Goal: Transaction & Acquisition: Book appointment/travel/reservation

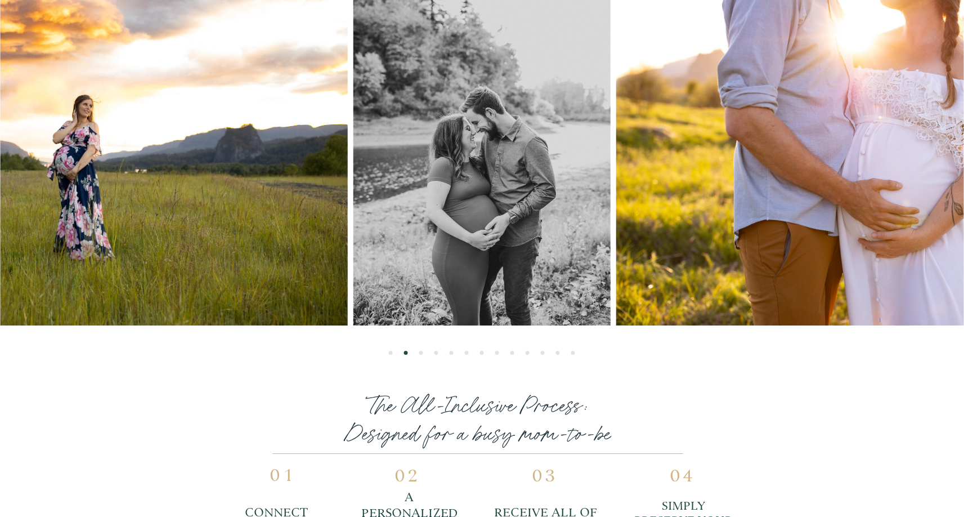
scroll to position [853, 0]
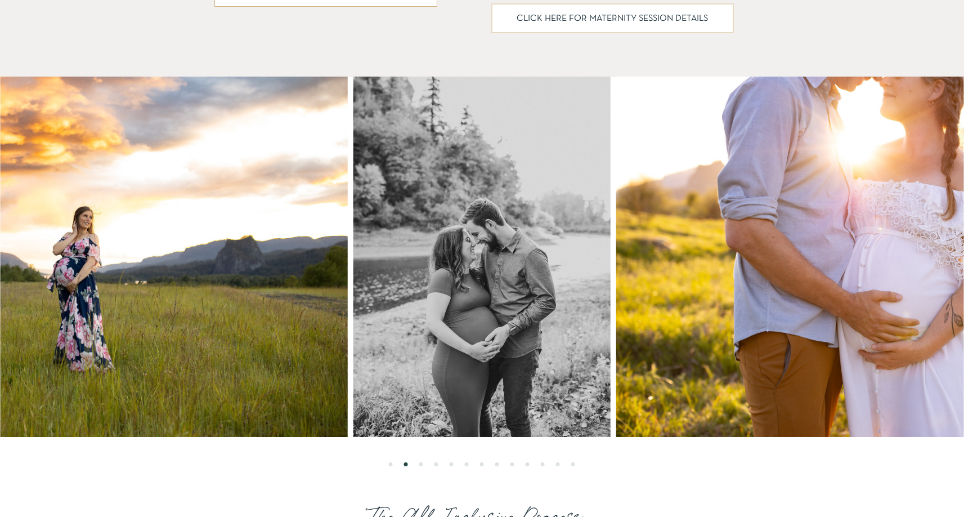
click at [420, 464] on li "Page dot 3" at bounding box center [421, 464] width 4 height 4
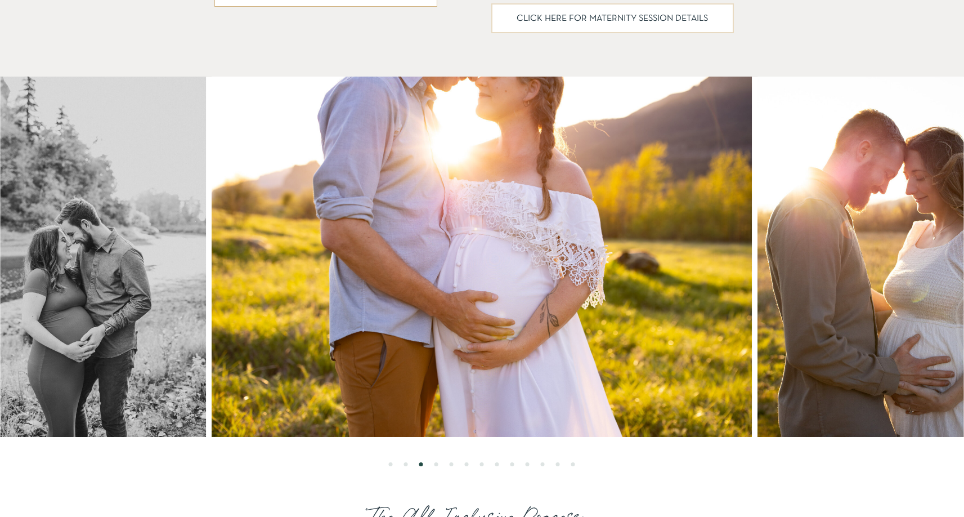
click at [436, 462] on li "Page dot 4" at bounding box center [436, 464] width 4 height 4
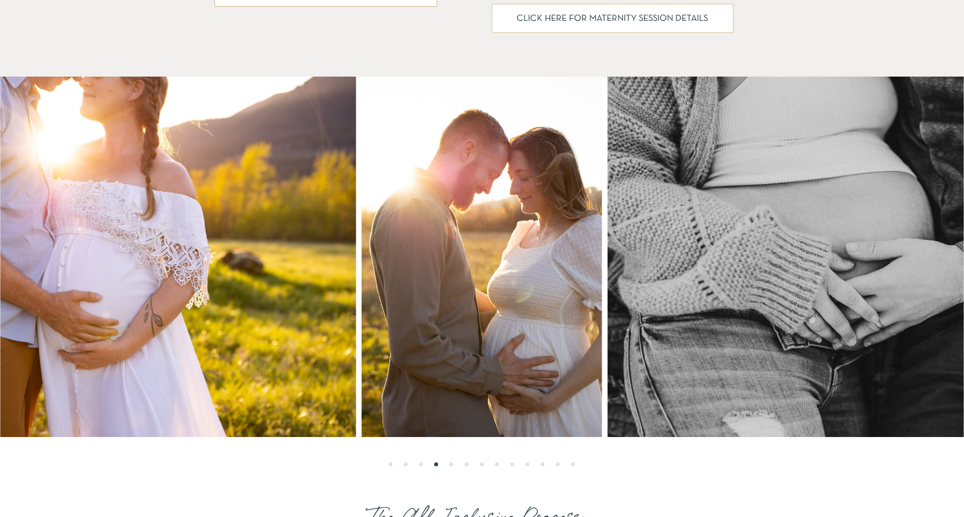
click at [451, 463] on li "Page dot 5" at bounding box center [452, 464] width 4 height 4
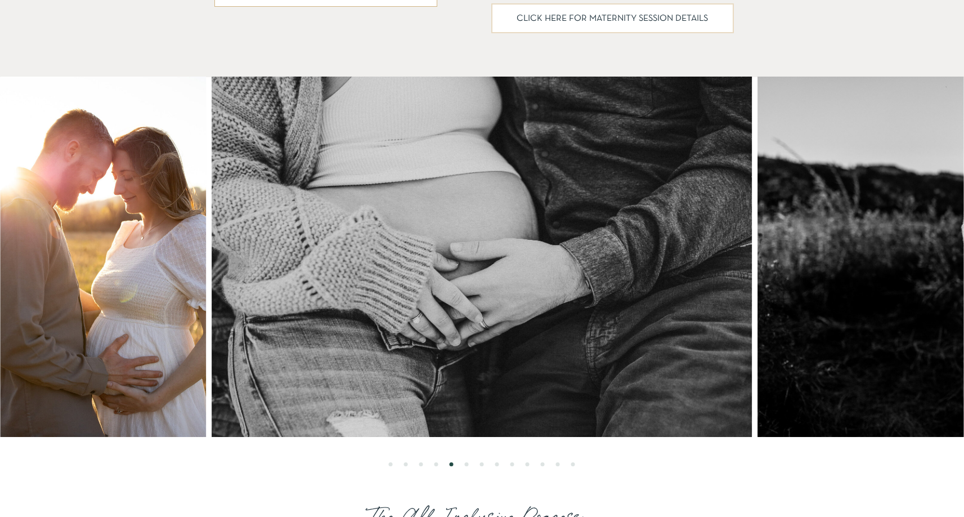
click at [466, 463] on li "Page dot 6" at bounding box center [467, 464] width 4 height 4
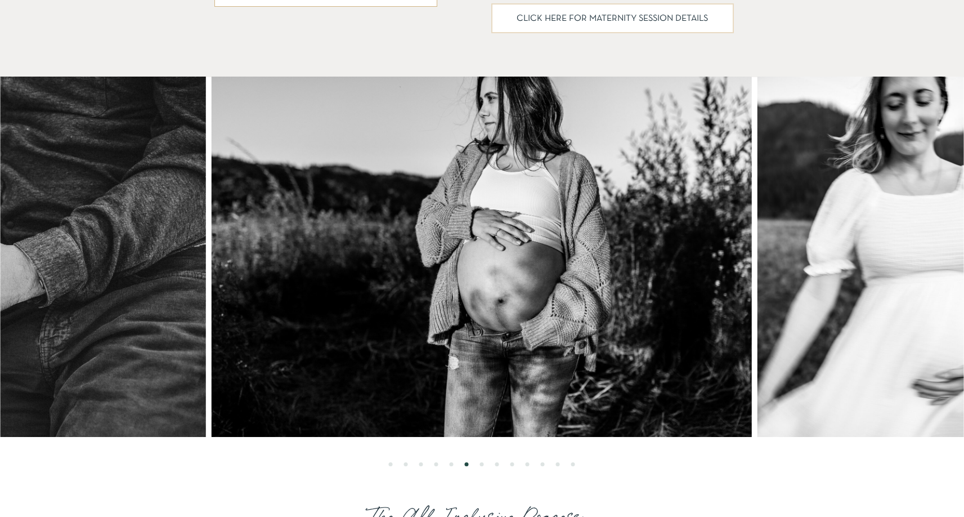
click at [482, 463] on li "Page dot 7" at bounding box center [482, 464] width 4 height 4
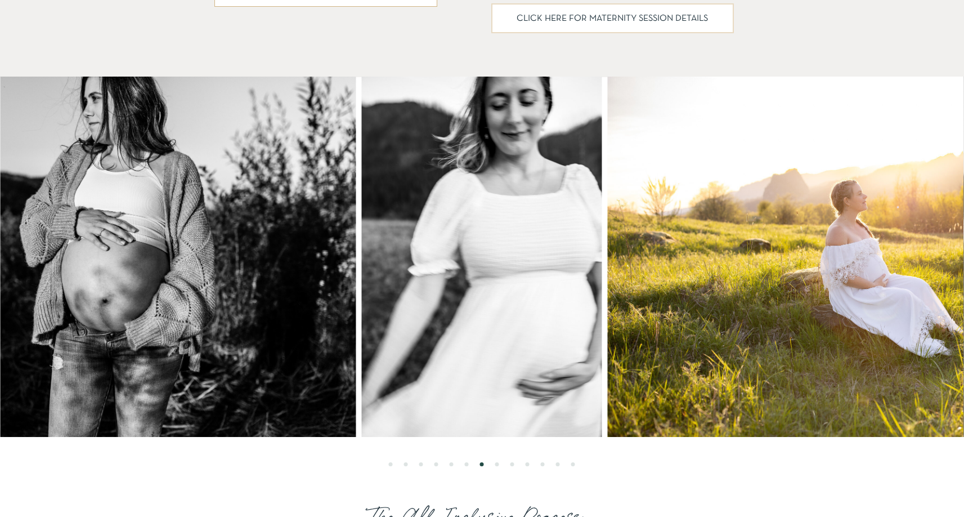
click at [524, 461] on ol at bounding box center [481, 451] width 963 height 29
click at [527, 462] on li "Page dot 10" at bounding box center [528, 464] width 4 height 4
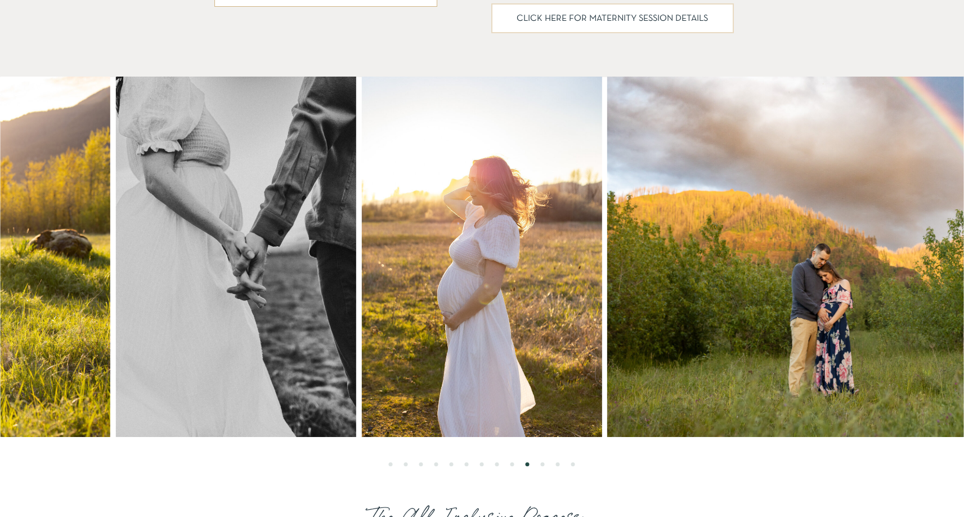
click at [545, 463] on ol at bounding box center [481, 451] width 963 height 29
click at [548, 464] on ol at bounding box center [481, 451] width 963 height 29
click at [542, 465] on li "Page dot 11" at bounding box center [543, 464] width 4 height 4
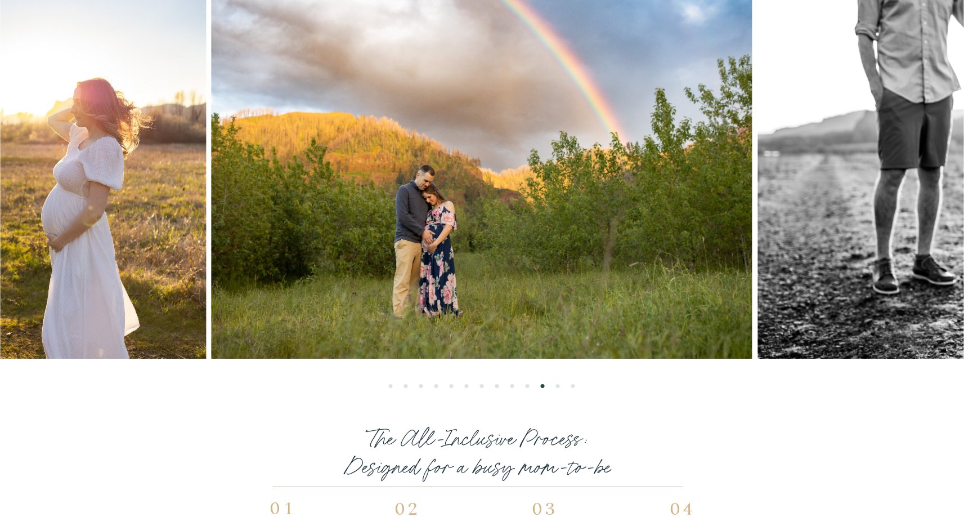
scroll to position [0, 0]
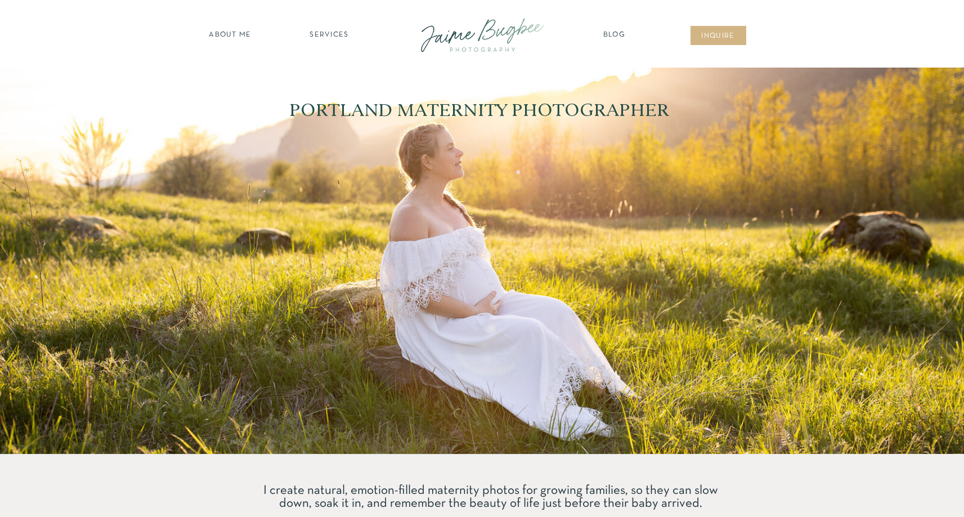
click at [702, 32] on nav "inqUIre" at bounding box center [719, 36] width 46 height 11
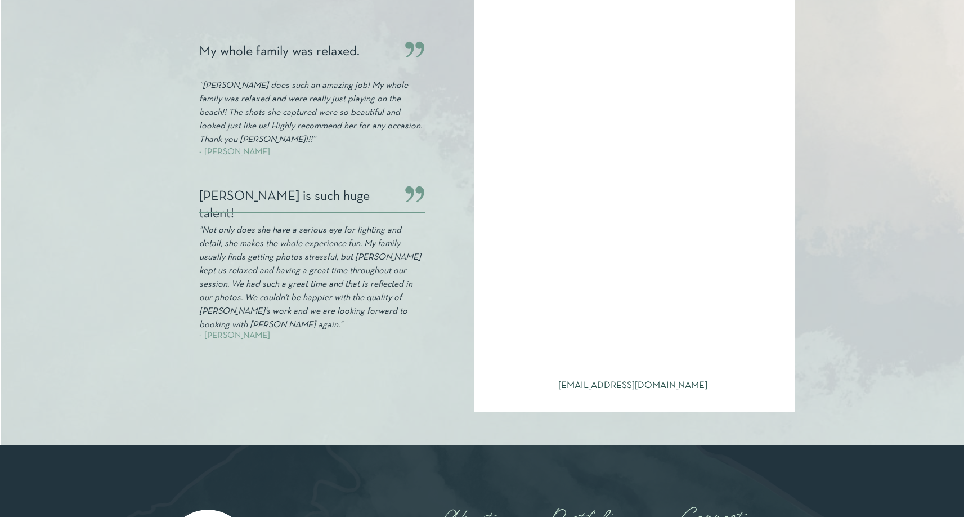
scroll to position [398, 0]
